Goal: Transaction & Acquisition: Purchase product/service

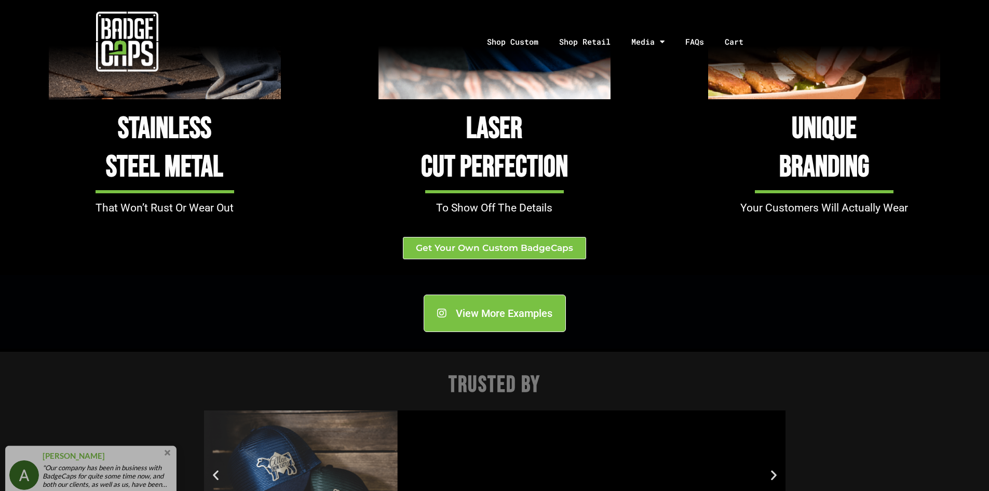
scroll to position [1246, 0]
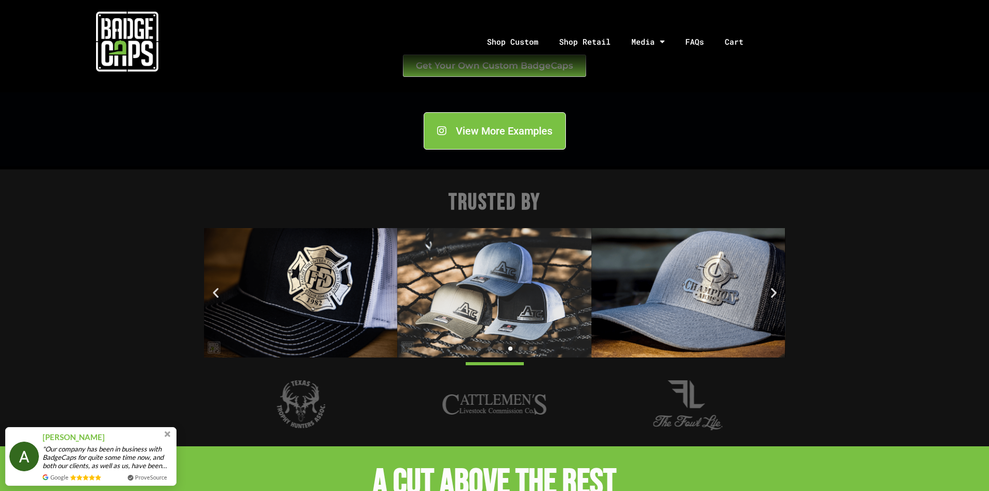
click at [772, 288] on icon "Next slide" at bounding box center [774, 292] width 13 height 13
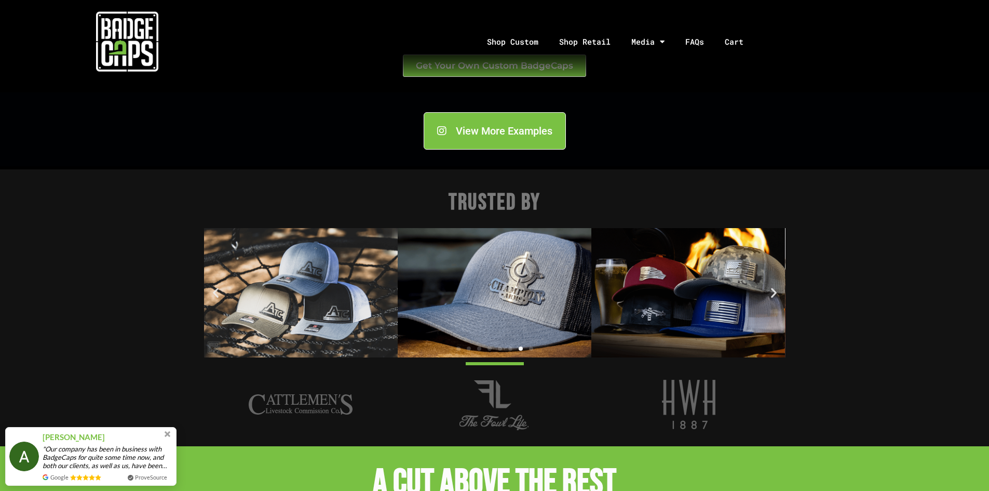
click at [772, 288] on icon "Next slide" at bounding box center [774, 292] width 13 height 13
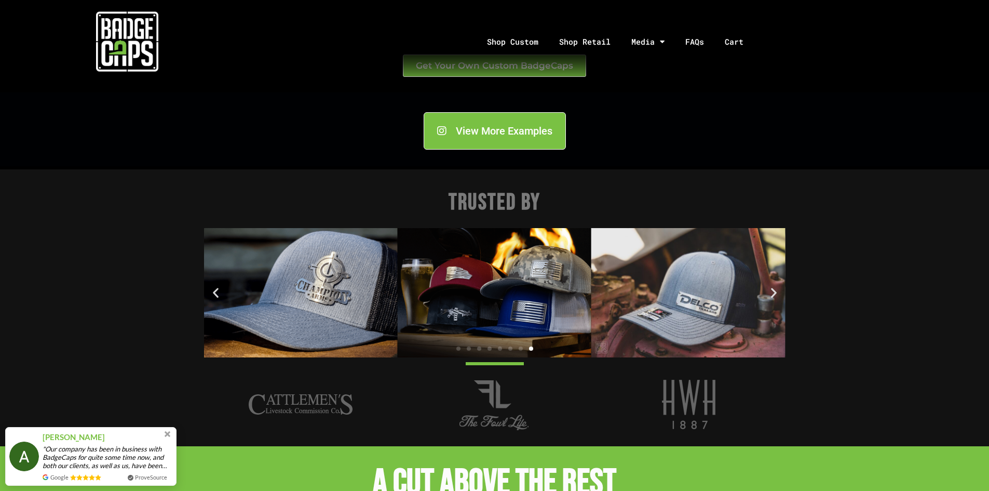
click at [772, 288] on icon "Next slide" at bounding box center [774, 292] width 13 height 13
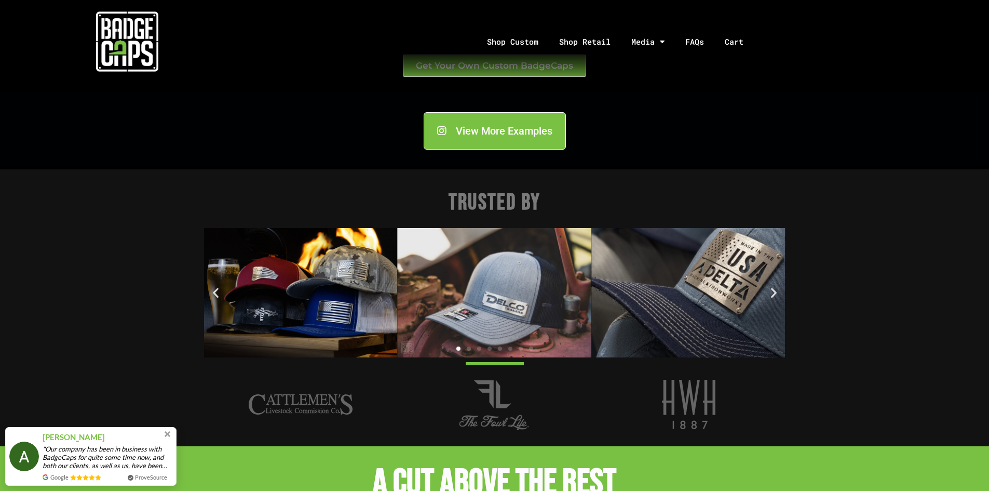
click at [772, 288] on icon "Next slide" at bounding box center [774, 292] width 13 height 13
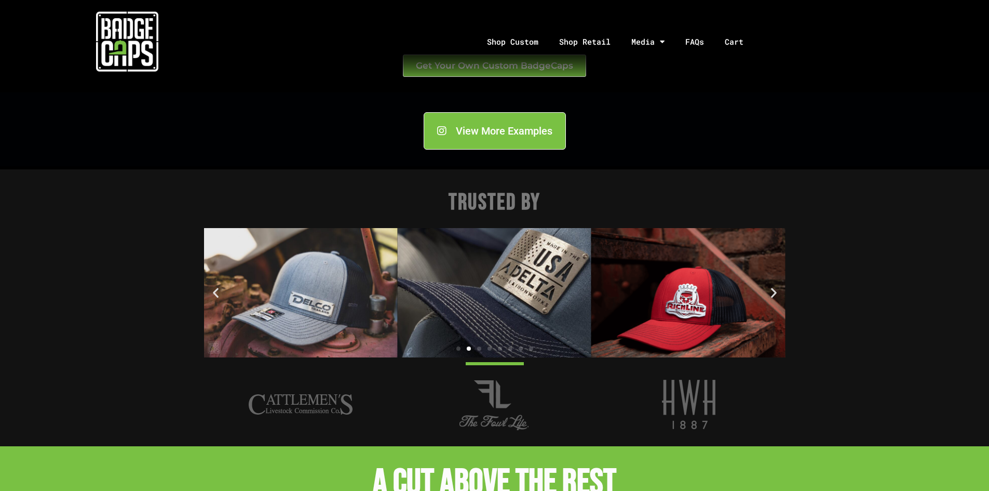
click at [772, 288] on icon "Next slide" at bounding box center [774, 292] width 13 height 13
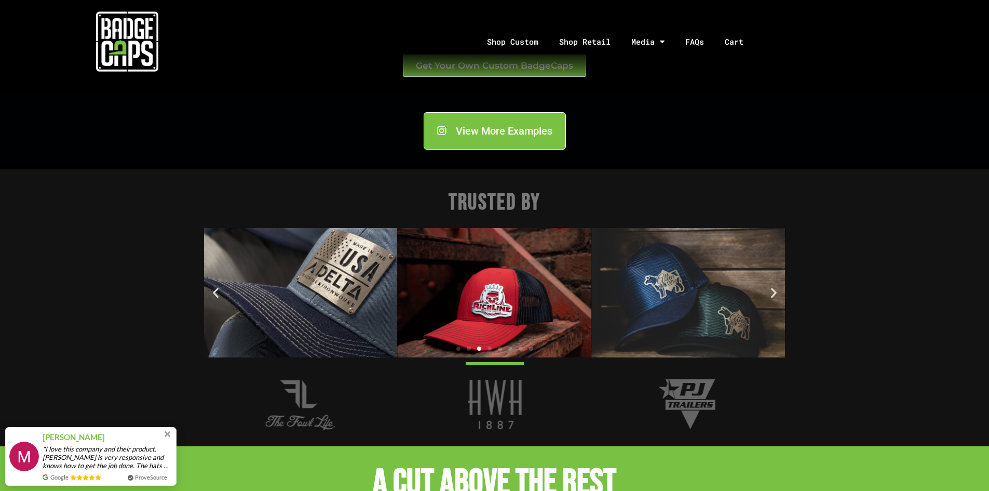
click at [772, 288] on icon "Next slide" at bounding box center [774, 292] width 13 height 13
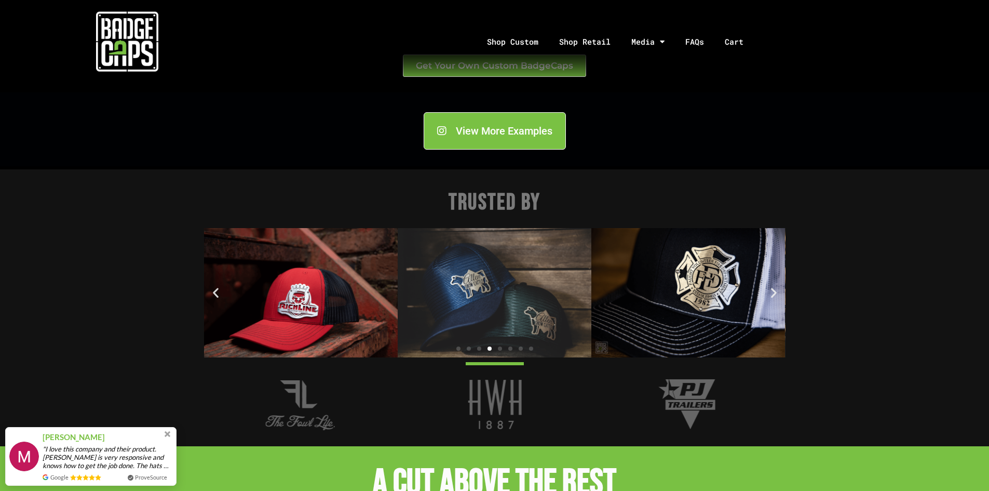
click at [772, 288] on icon "Next slide" at bounding box center [774, 292] width 13 height 13
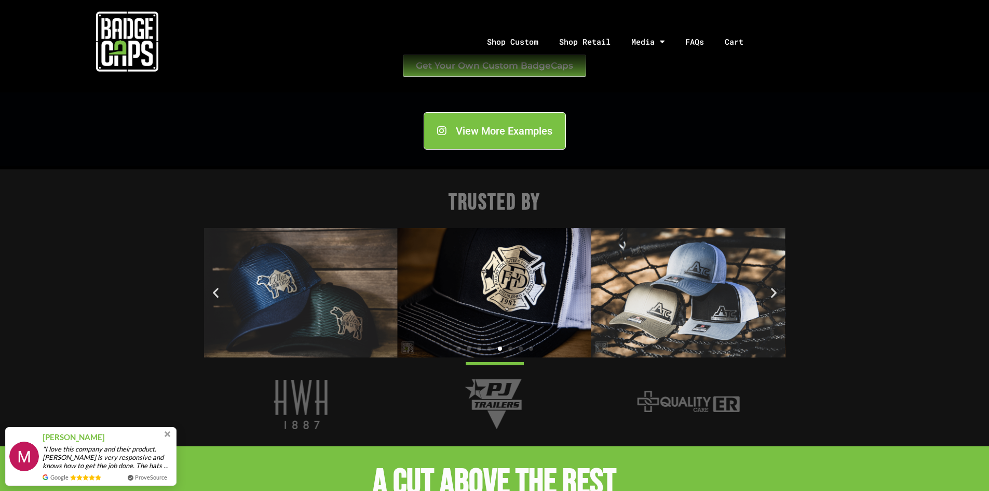
click at [772, 288] on icon "Next slide" at bounding box center [774, 292] width 13 height 13
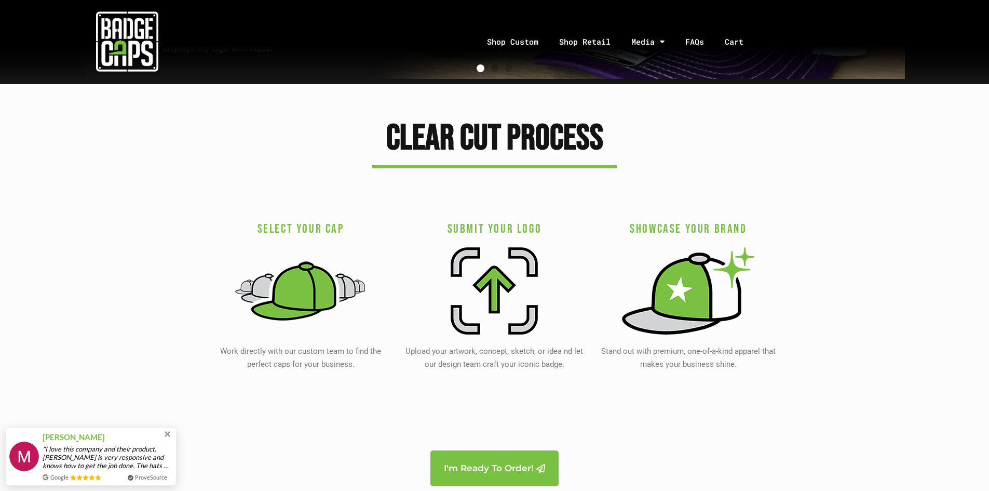
scroll to position [1921, 0]
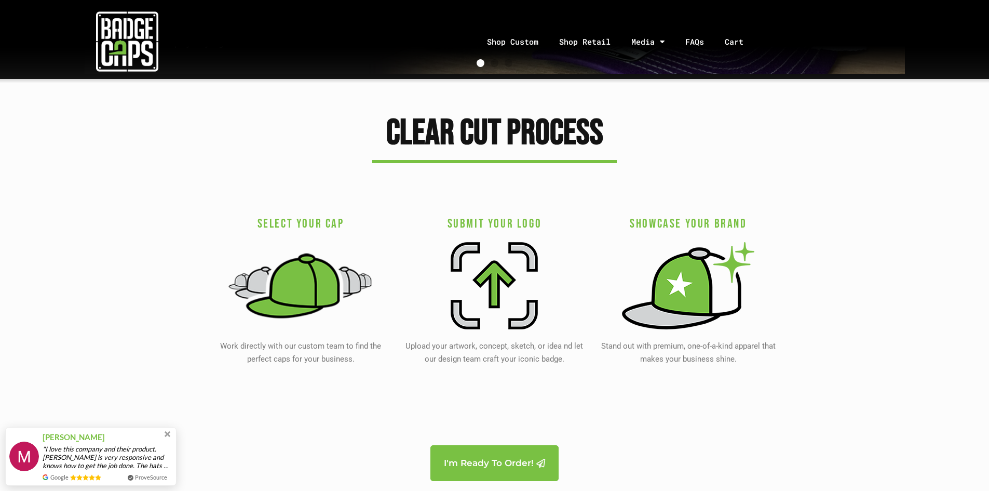
click at [275, 289] on img at bounding box center [301, 285] width 146 height 96
